Goal: Task Accomplishment & Management: Manage account settings

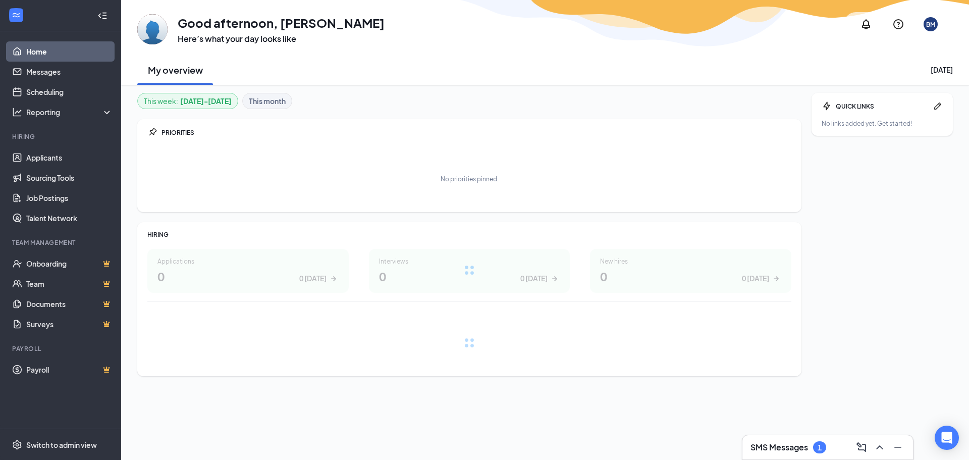
click at [813, 450] on div "SMS Messages 1" at bounding box center [789, 447] width 76 height 12
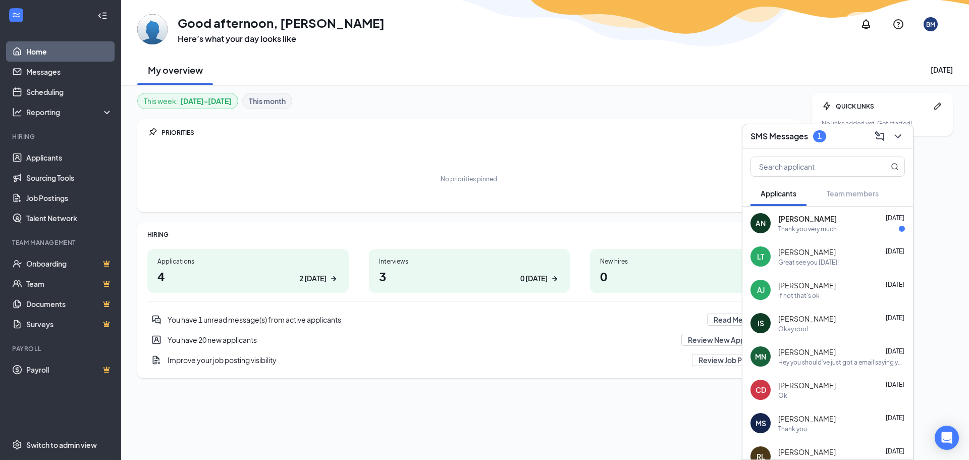
click at [859, 234] on div "AN [PERSON_NAME] [DATE] Thank you very much" at bounding box center [828, 223] width 171 height 33
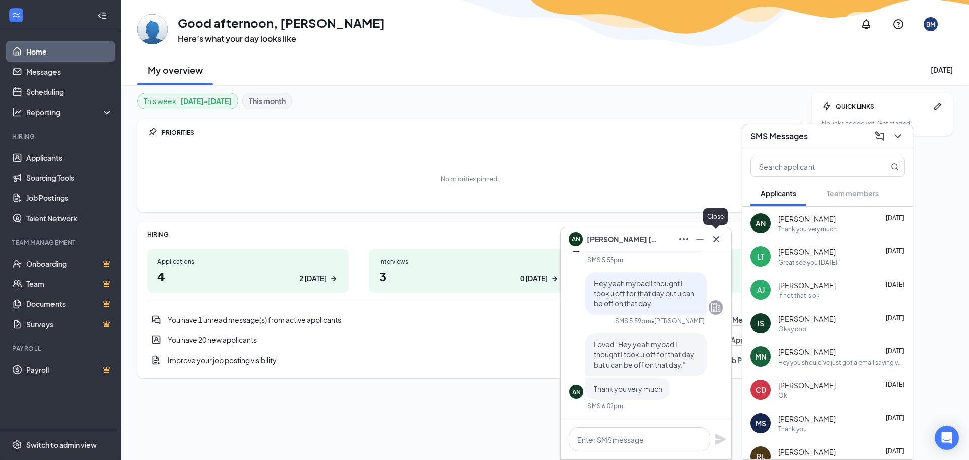
click at [723, 236] on div at bounding box center [715, 239] width 16 height 16
click at [714, 237] on icon "Cross" at bounding box center [716, 239] width 6 height 6
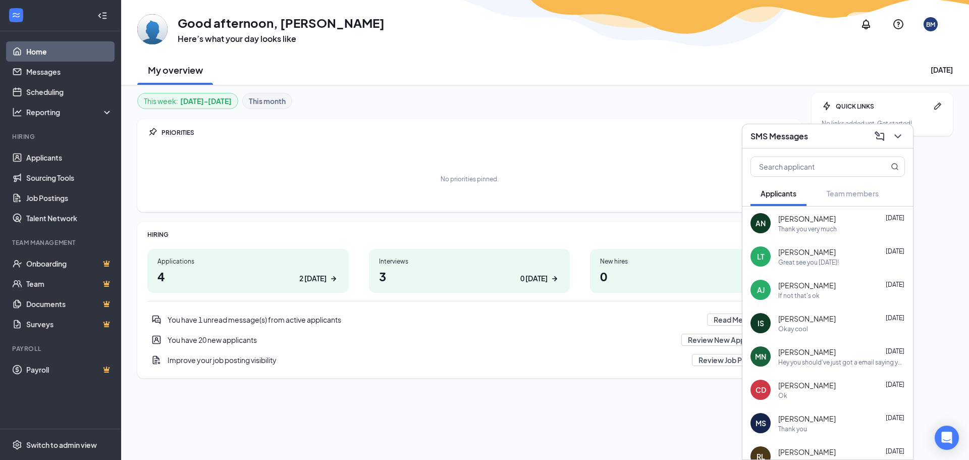
click at [917, 172] on div "QUICK LINKS No links added yet. Get started!" at bounding box center [882, 256] width 141 height 327
click at [860, 137] on div "SMS Messages" at bounding box center [828, 136] width 154 height 16
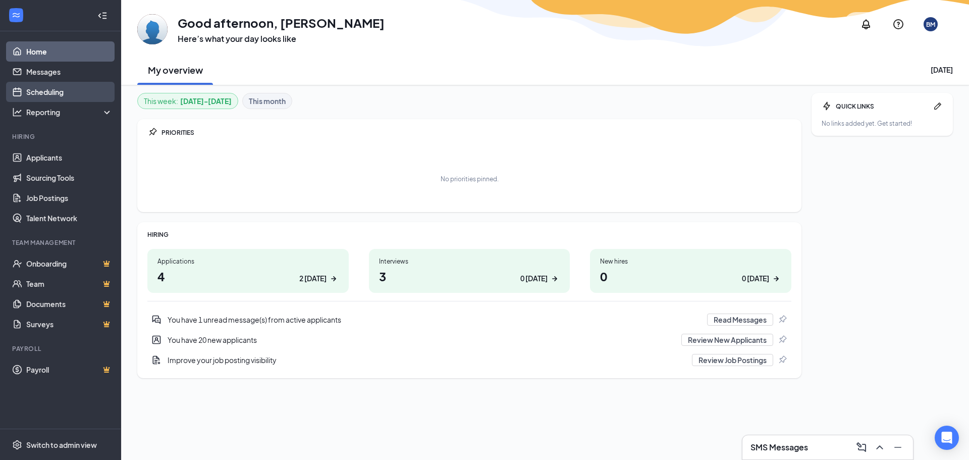
click at [62, 87] on link "Scheduling" at bounding box center [69, 92] width 86 height 20
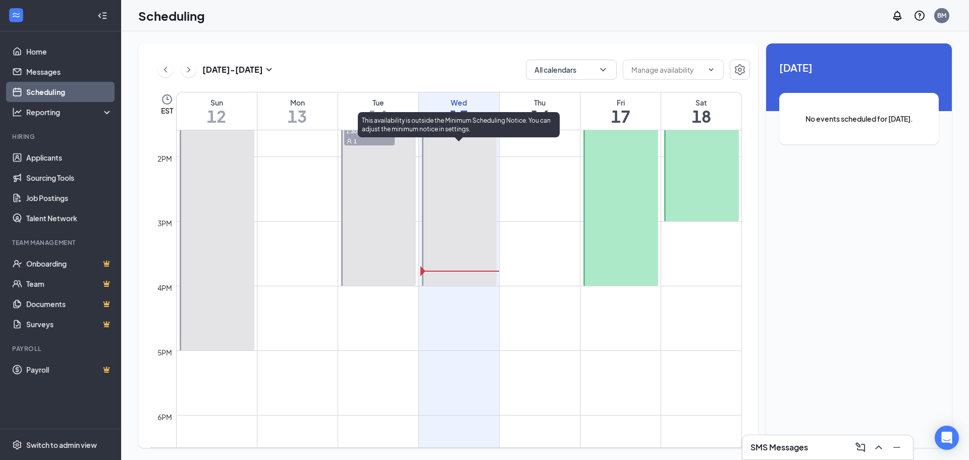
scroll to position [900, 0]
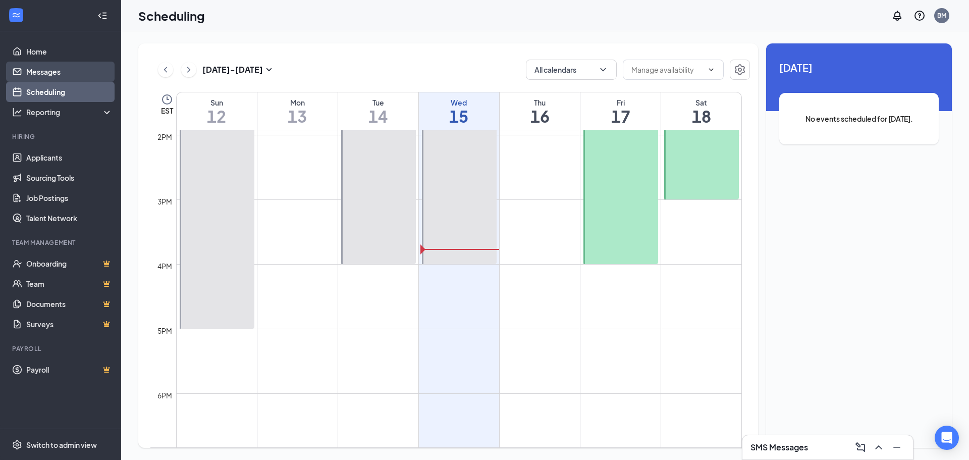
click at [58, 74] on link "Messages" at bounding box center [69, 72] width 86 height 20
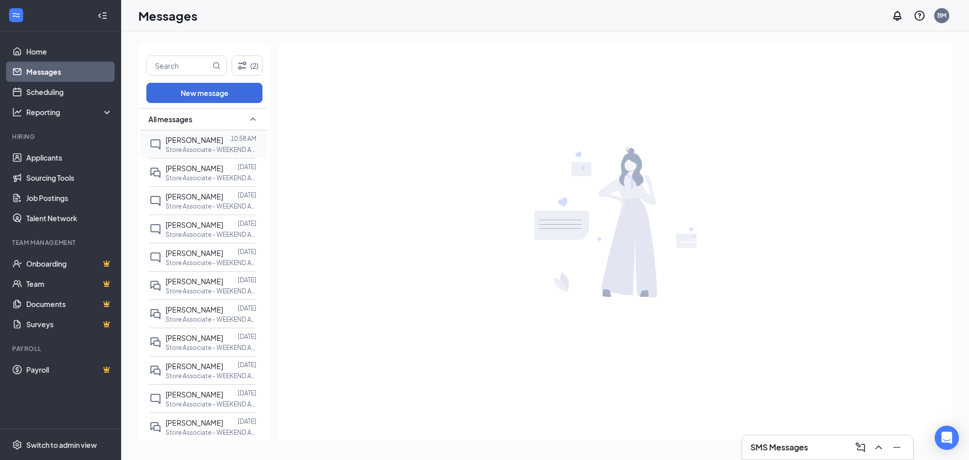
click at [170, 144] on div "[PERSON_NAME]" at bounding box center [195, 139] width 58 height 11
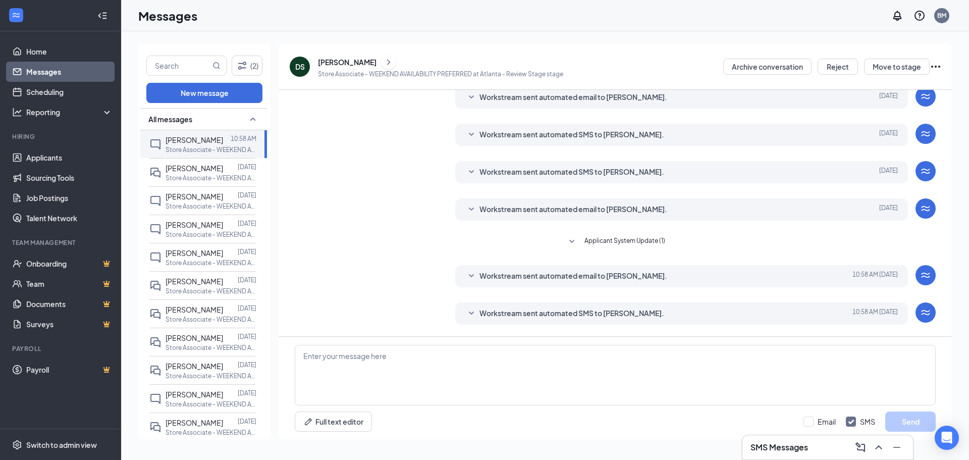
scroll to position [135, 0]
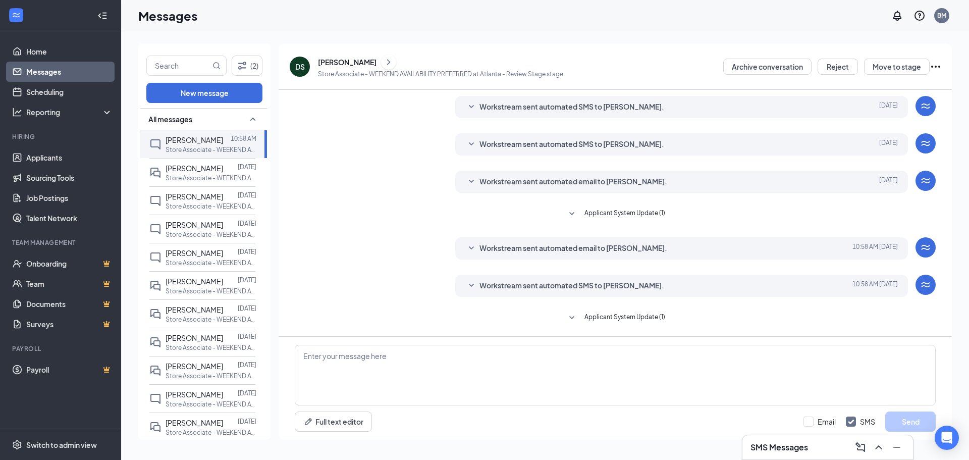
click at [624, 281] on span "Workstream sent automated SMS to [PERSON_NAME]." at bounding box center [572, 286] width 185 height 12
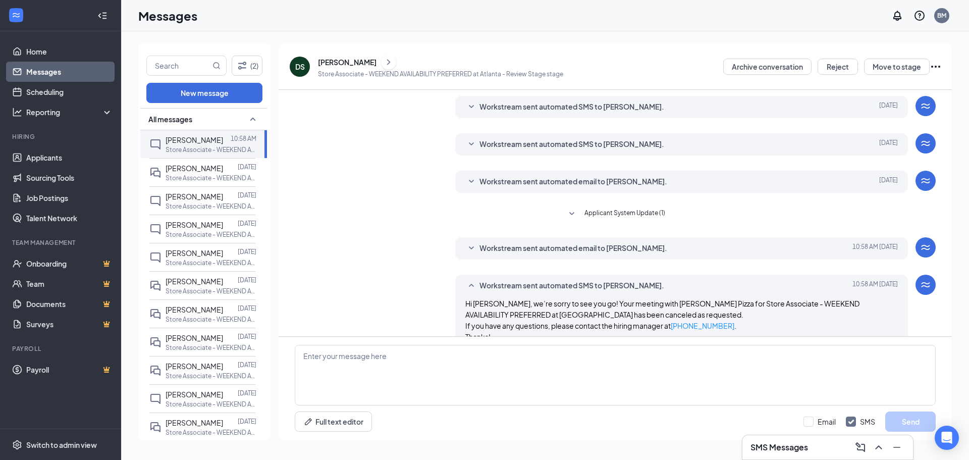
scroll to position [186, 0]
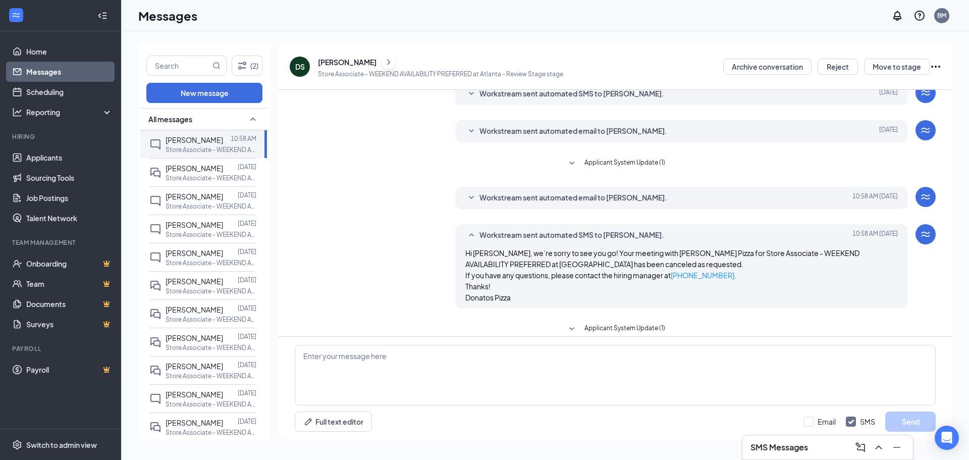
click at [603, 198] on span "Workstream sent automated email to [PERSON_NAME]." at bounding box center [574, 198] width 188 height 12
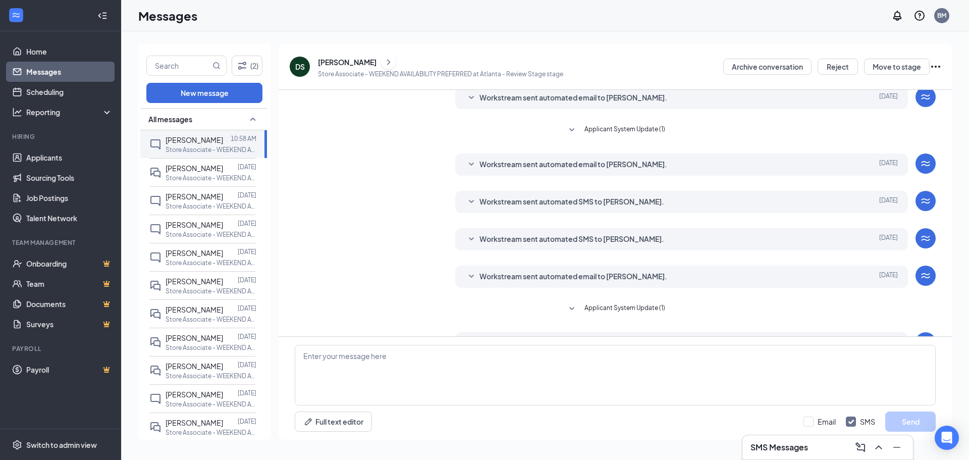
scroll to position [34, 0]
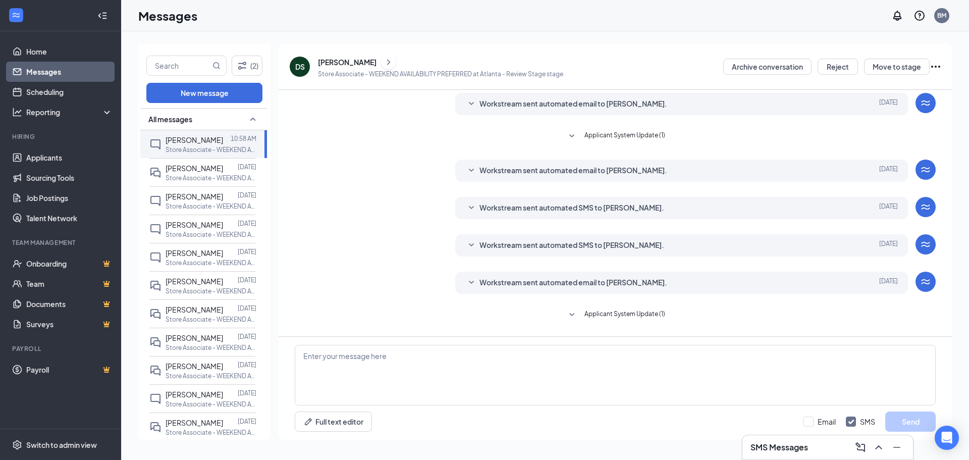
click at [613, 278] on span "Workstream sent automated email to [PERSON_NAME]." at bounding box center [574, 283] width 188 height 12
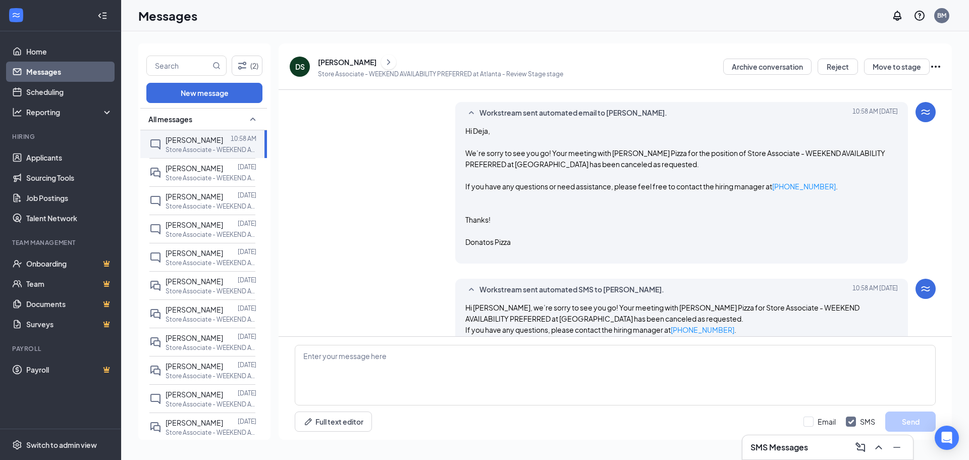
scroll to position [453, 0]
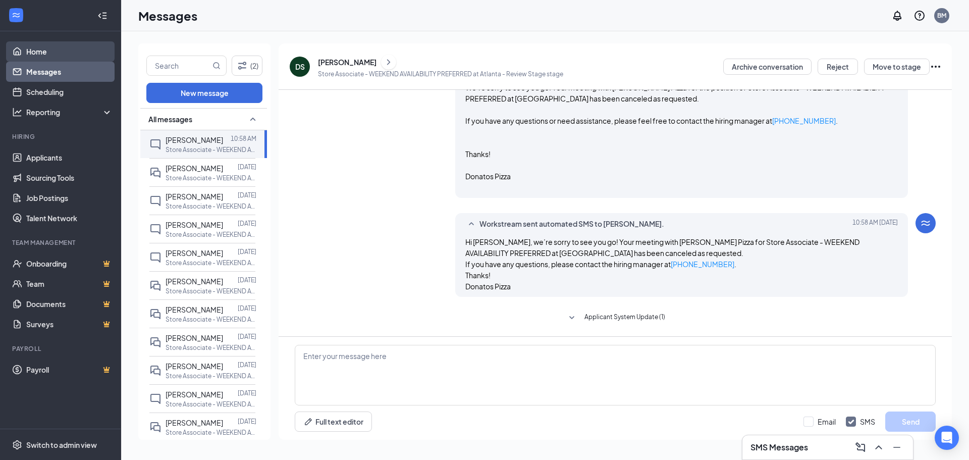
click at [51, 48] on link "Home" at bounding box center [69, 51] width 86 height 20
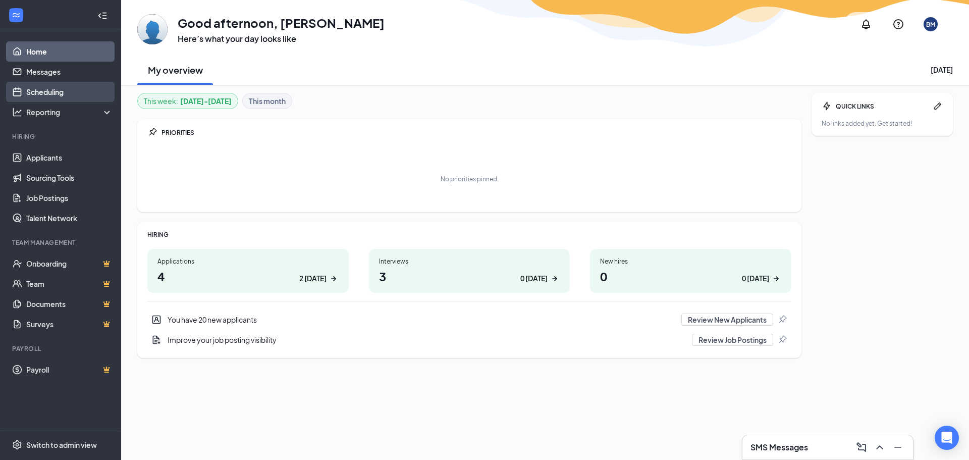
click at [36, 92] on link "Scheduling" at bounding box center [69, 92] width 86 height 20
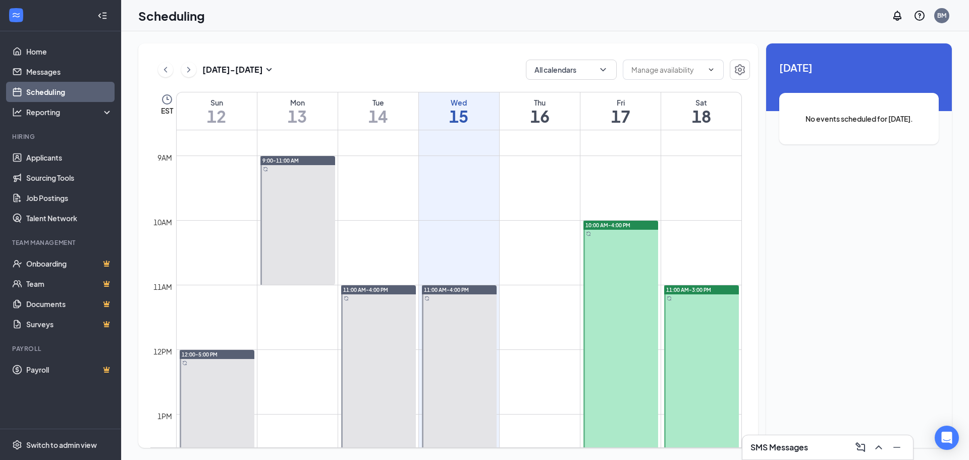
scroll to position [496, 0]
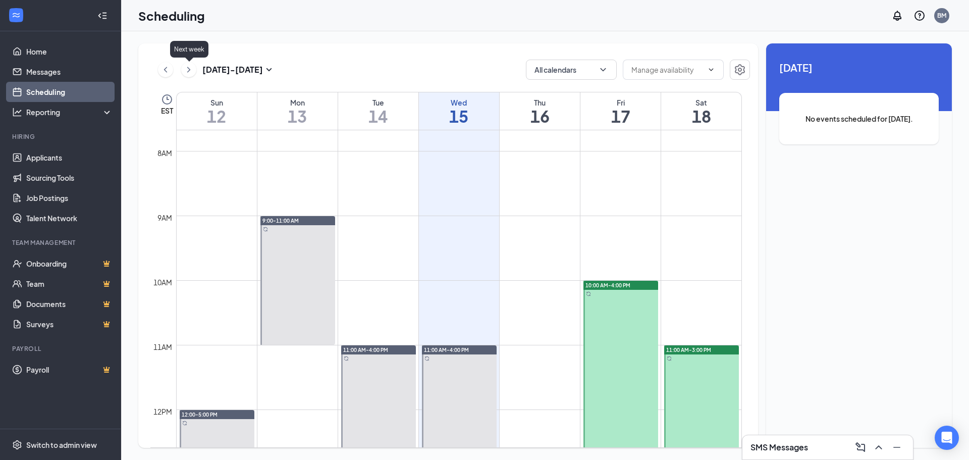
click at [187, 63] on button at bounding box center [188, 69] width 15 height 15
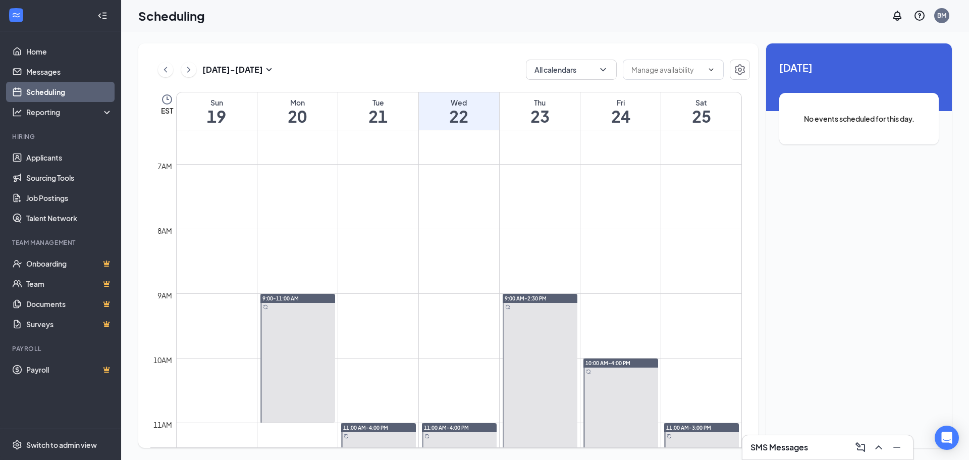
scroll to position [395, 0]
